Goal: Transaction & Acquisition: Purchase product/service

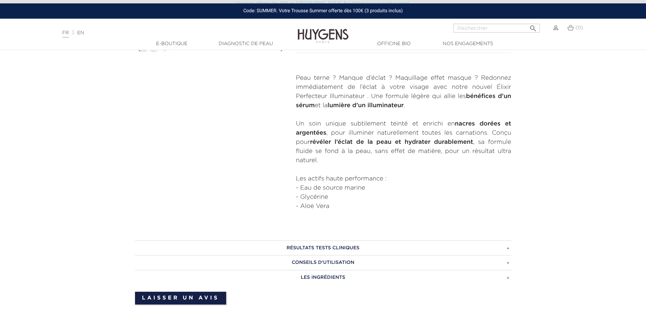
scroll to position [204, 0]
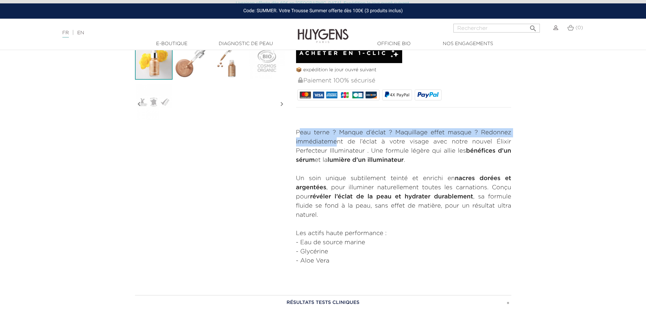
drag, startPoint x: 301, startPoint y: 131, endPoint x: 336, endPoint y: 139, distance: 35.7
click at [336, 139] on p "Peau terne ? Manque d’éclat ? Maquillage effet masque ? Redonnez immédiatement …" at bounding box center [403, 146] width 215 height 37
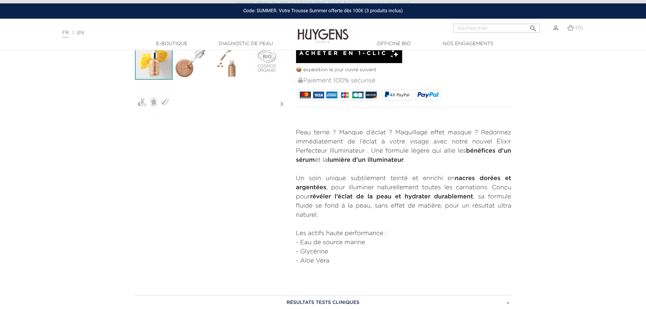
click at [333, 160] on strong "lumière d’un illuminateur" at bounding box center [366, 160] width 76 height 6
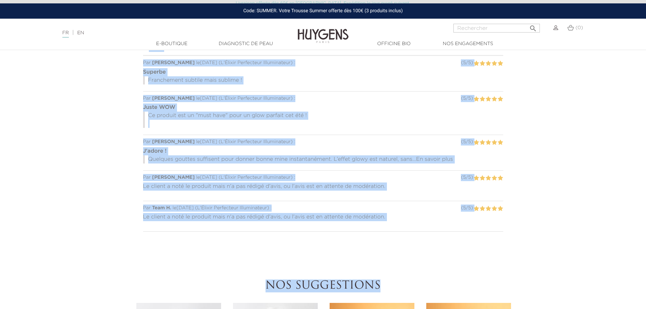
scroll to position [577, 0]
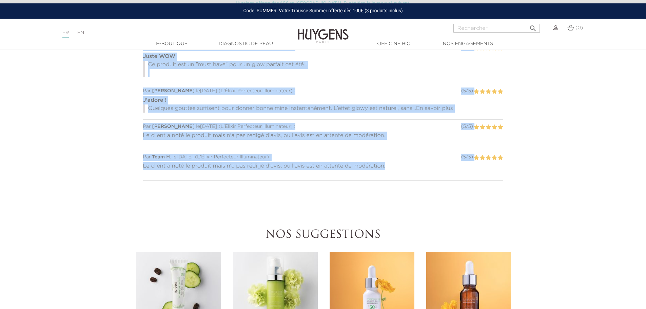
drag, startPoint x: 316, startPoint y: 134, endPoint x: 397, endPoint y: 177, distance: 91.2
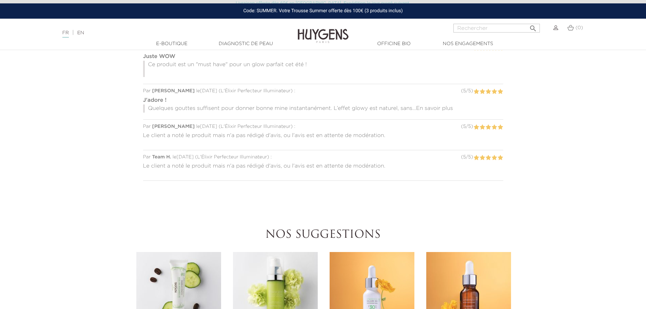
drag, startPoint x: 307, startPoint y: 168, endPoint x: 242, endPoint y: 211, distance: 78.3
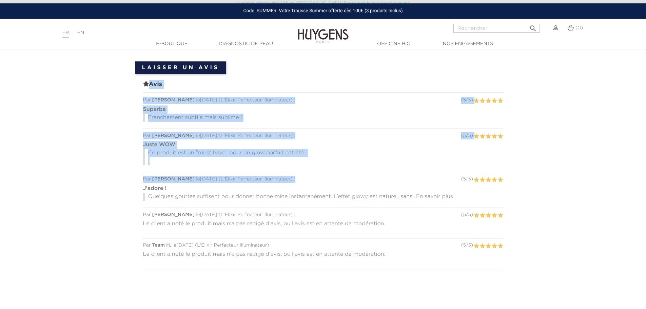
scroll to position [509, 0]
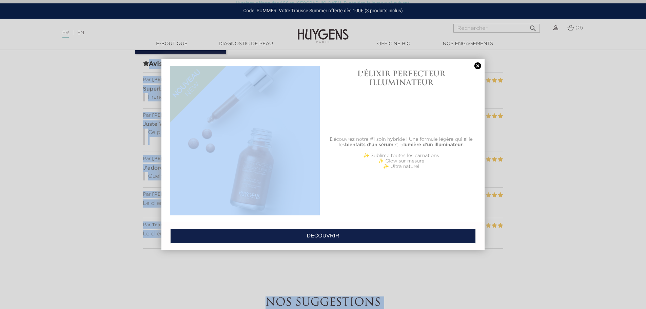
drag, startPoint x: 297, startPoint y: 132, endPoint x: 311, endPoint y: 141, distance: 16.7
click at [476, 65] on link at bounding box center [477, 65] width 9 height 7
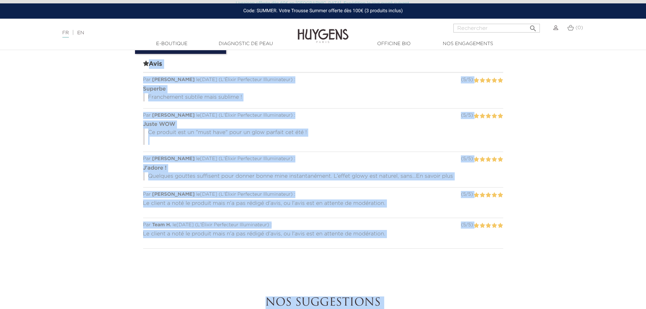
copy body "Lore ipsum ? Dolors a’conse ? Adipiscing elits doeius ? Temporin utlaboreetdol …"
